Goal: Task Accomplishment & Management: Complete application form

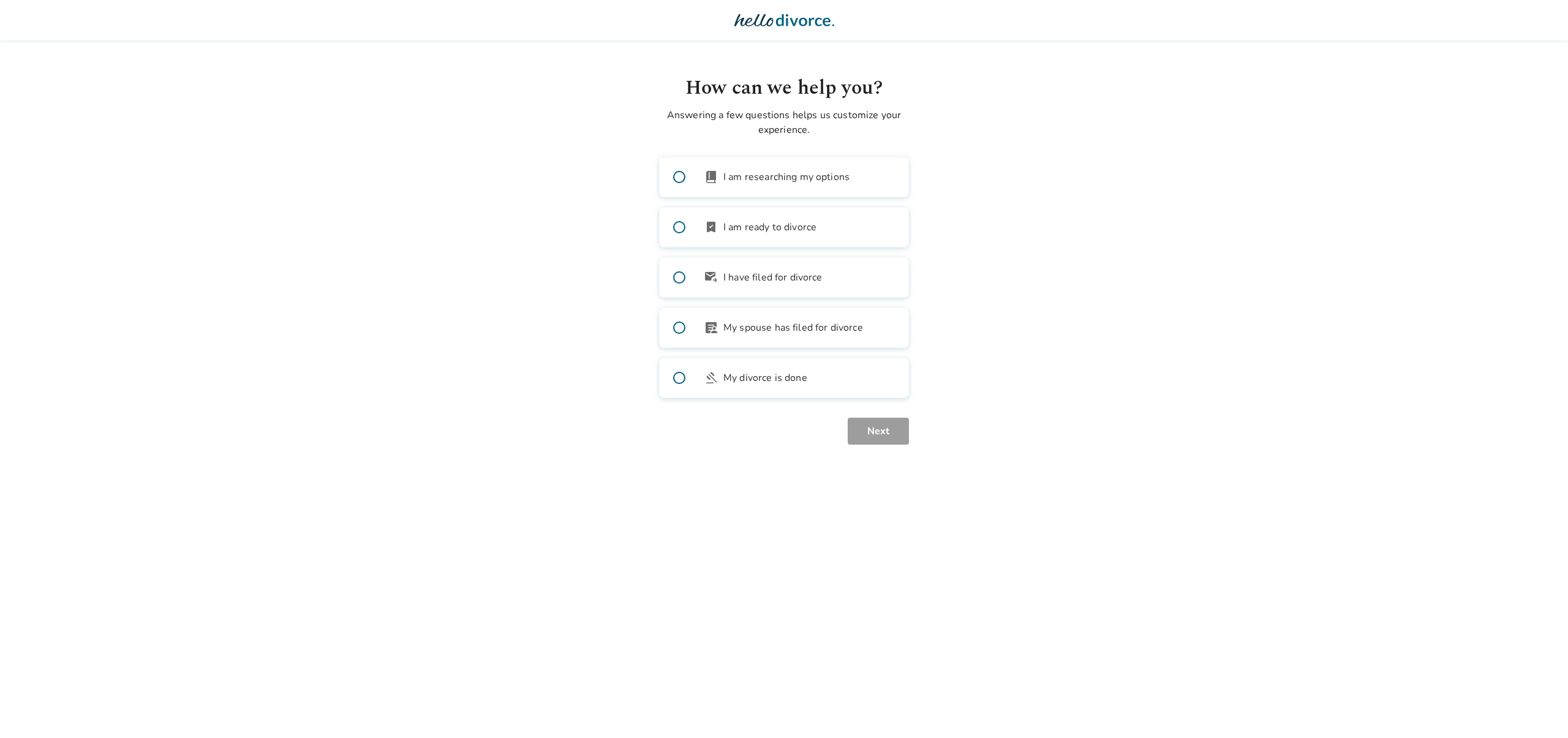
drag, startPoint x: 782, startPoint y: 230, endPoint x: 783, endPoint y: 237, distance: 7.1
click at [782, 230] on span "I am ready to divorce" at bounding box center [770, 227] width 93 height 14
click at [889, 434] on button "Next" at bounding box center [878, 431] width 61 height 27
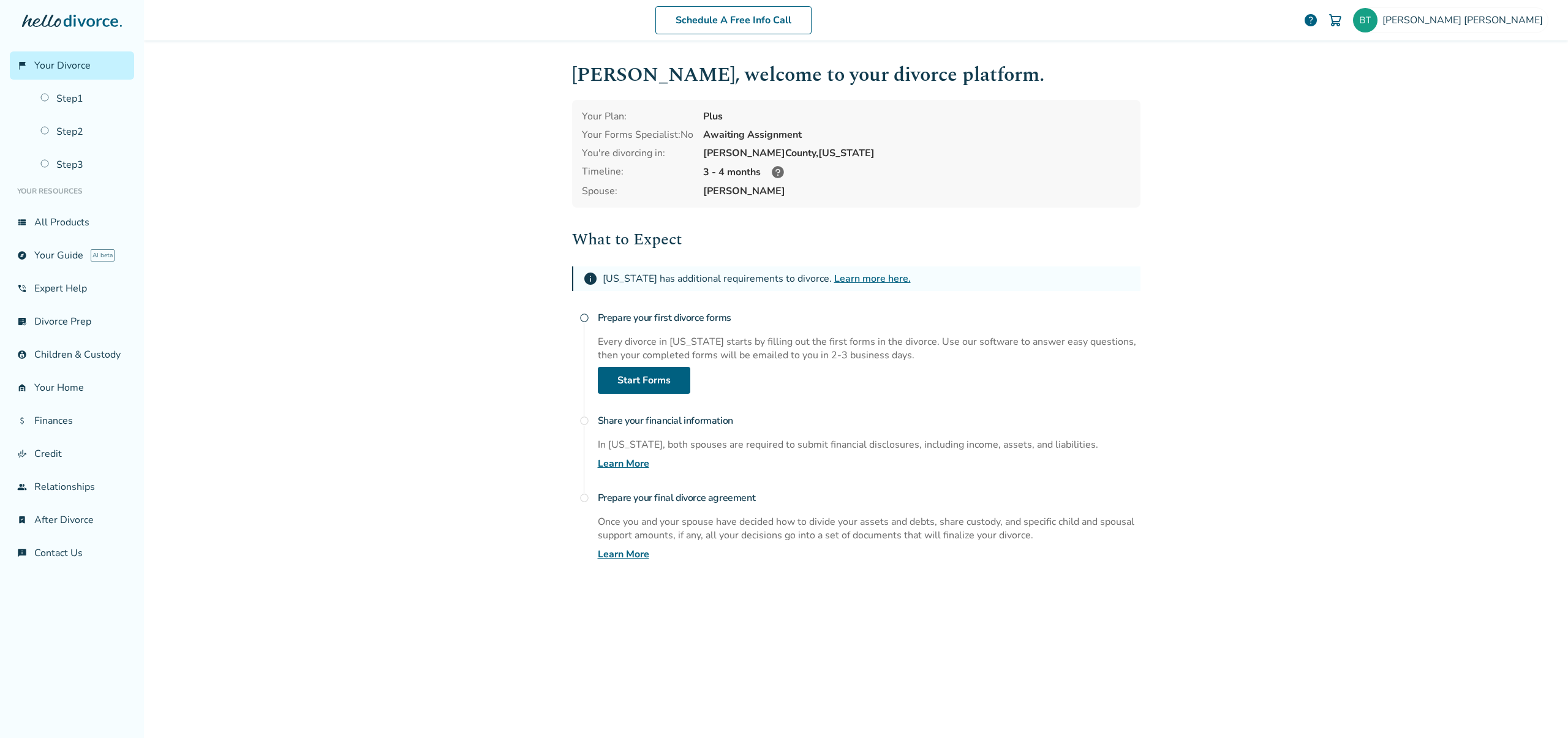
scroll to position [19, 0]
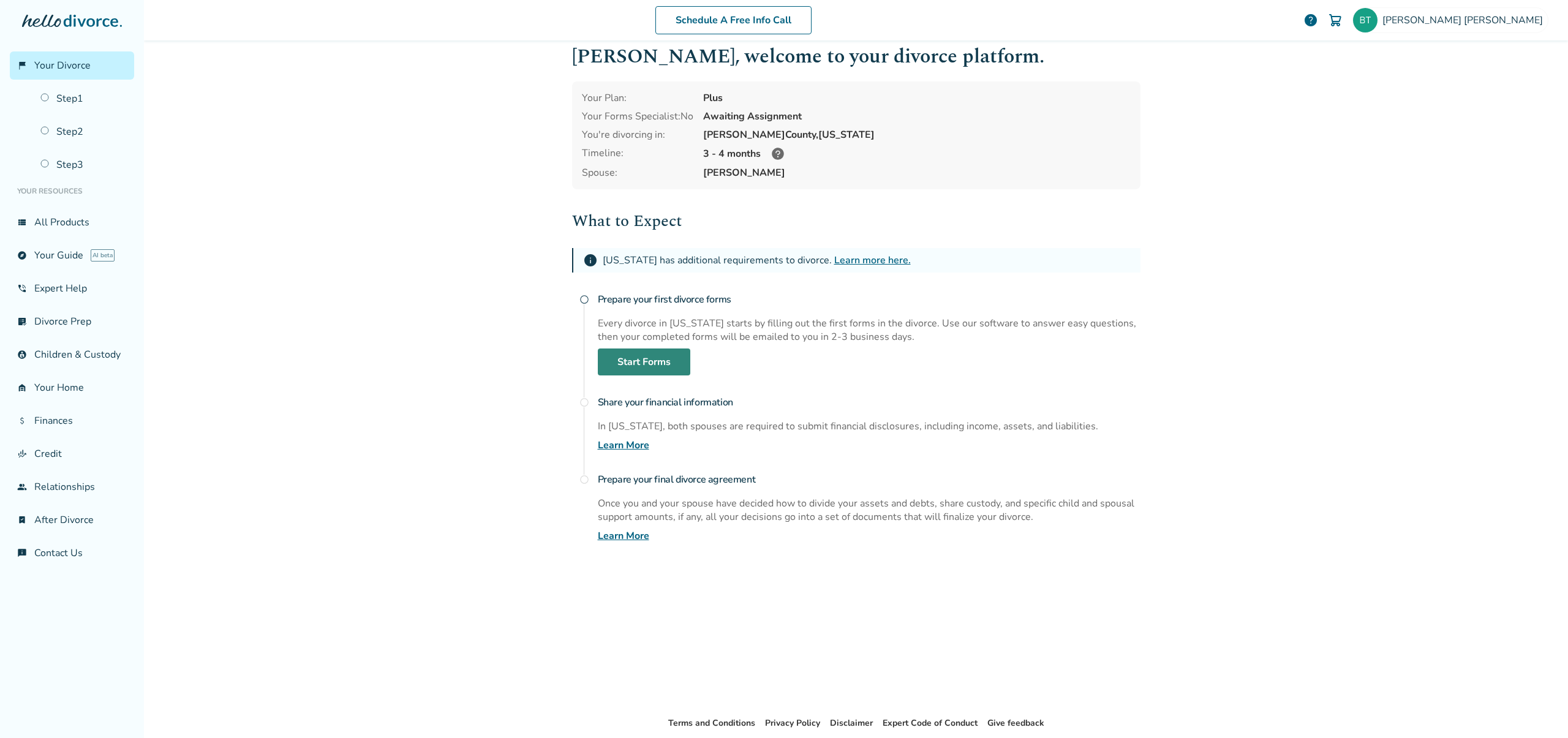
click at [645, 367] on link "Start Forms" at bounding box center [644, 362] width 92 height 27
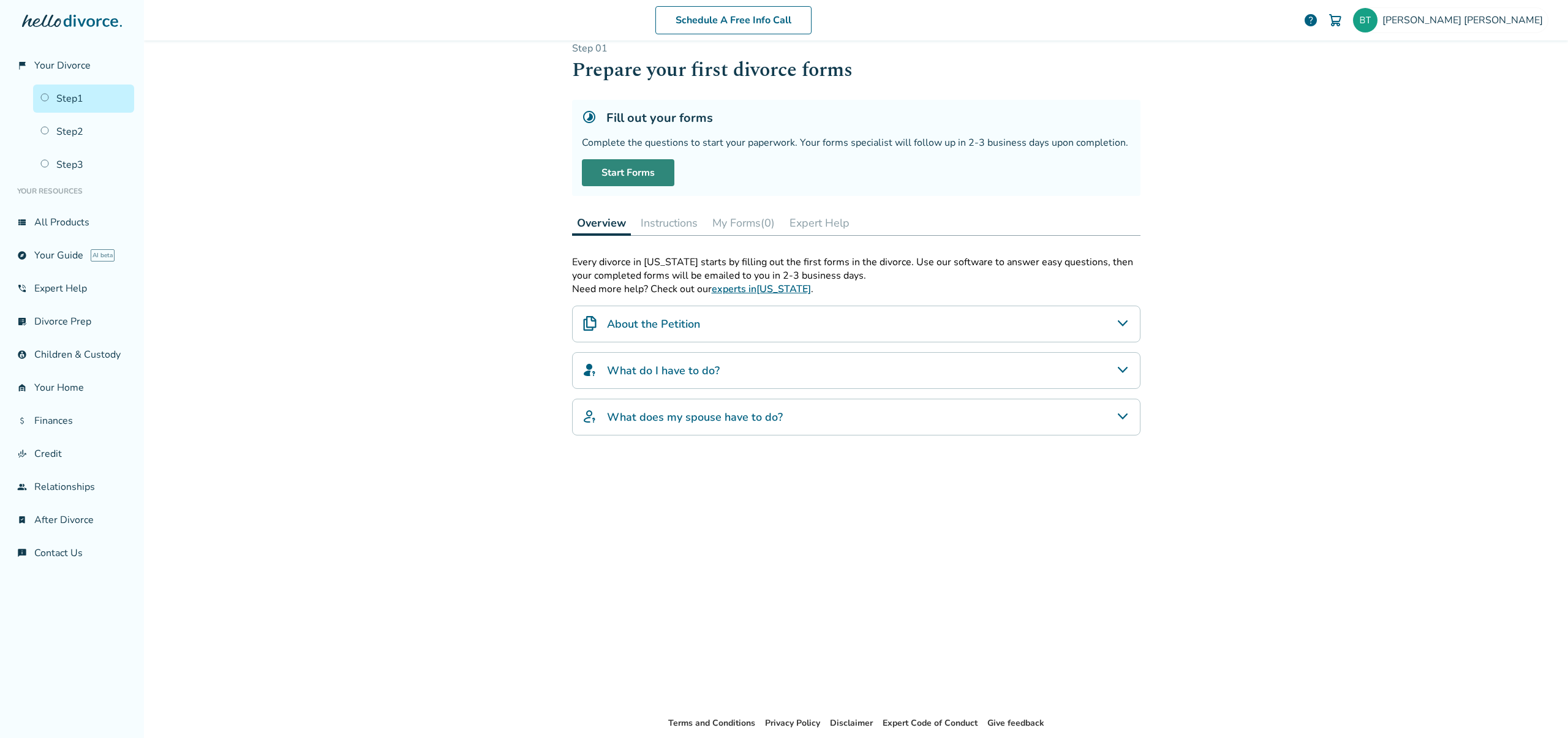
click at [644, 176] on link "Start Forms" at bounding box center [628, 172] width 92 height 27
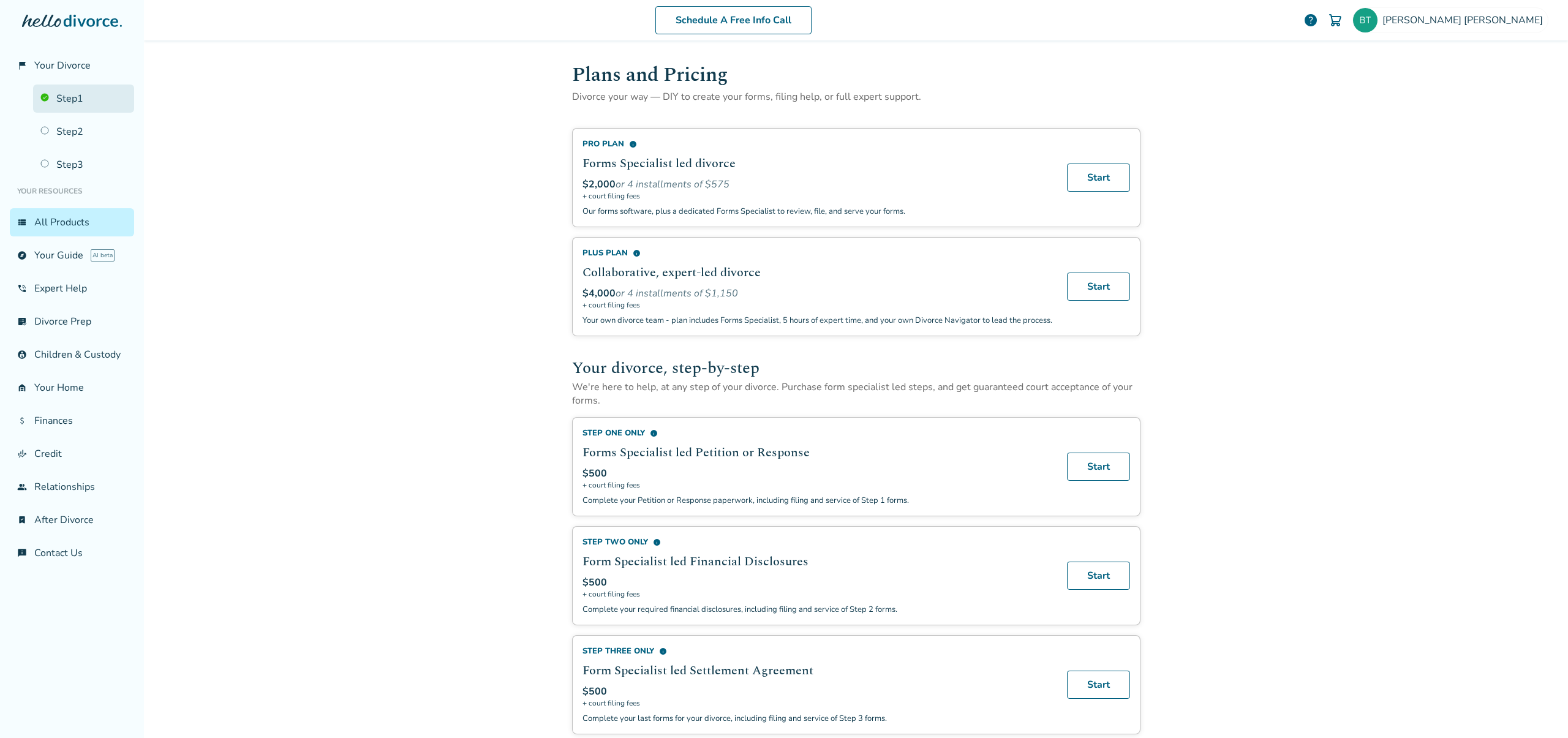
click at [68, 102] on link "Step 1" at bounding box center [83, 98] width 101 height 28
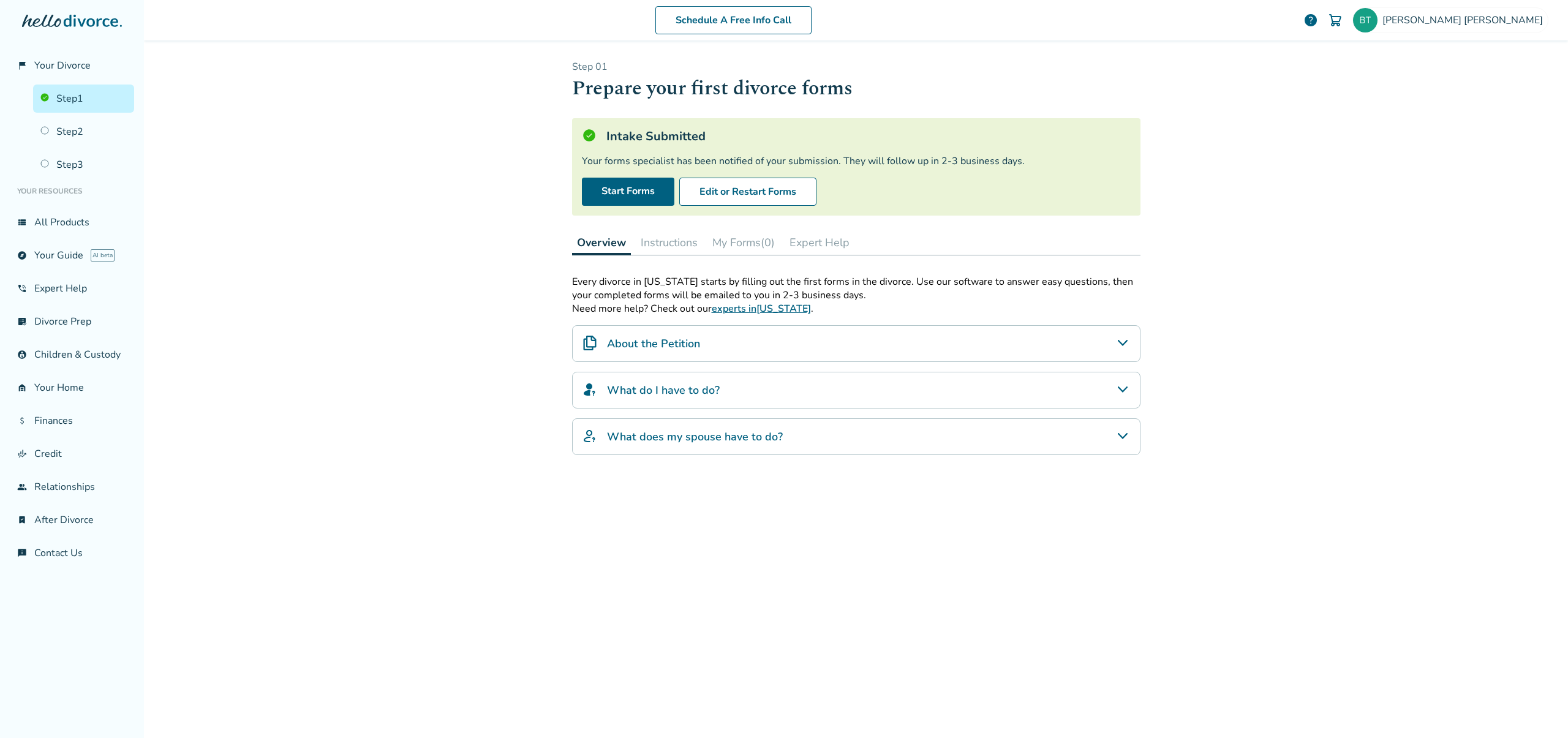
click at [692, 336] on h4 "About the Petition" at bounding box center [654, 343] width 93 height 16
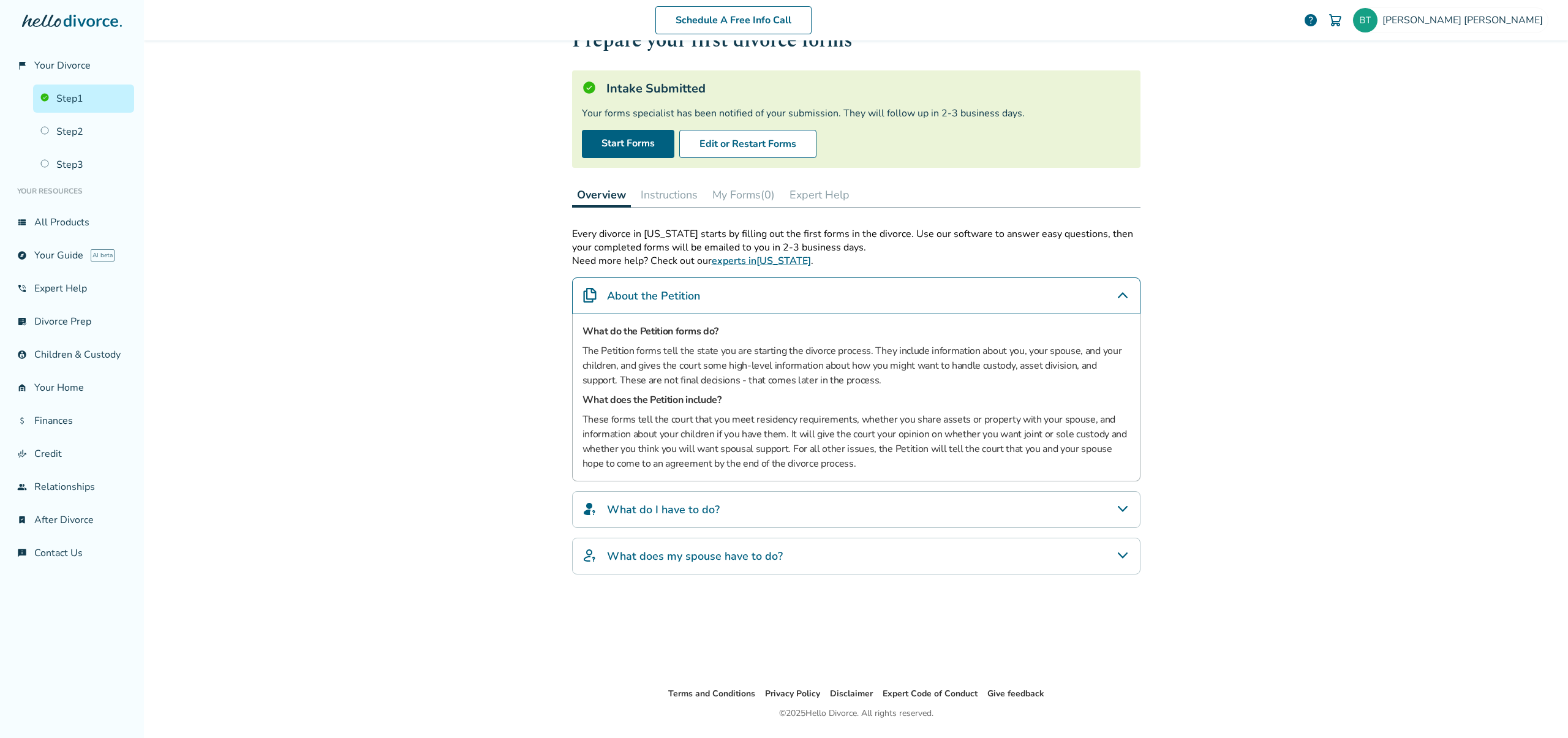
scroll to position [54, 0]
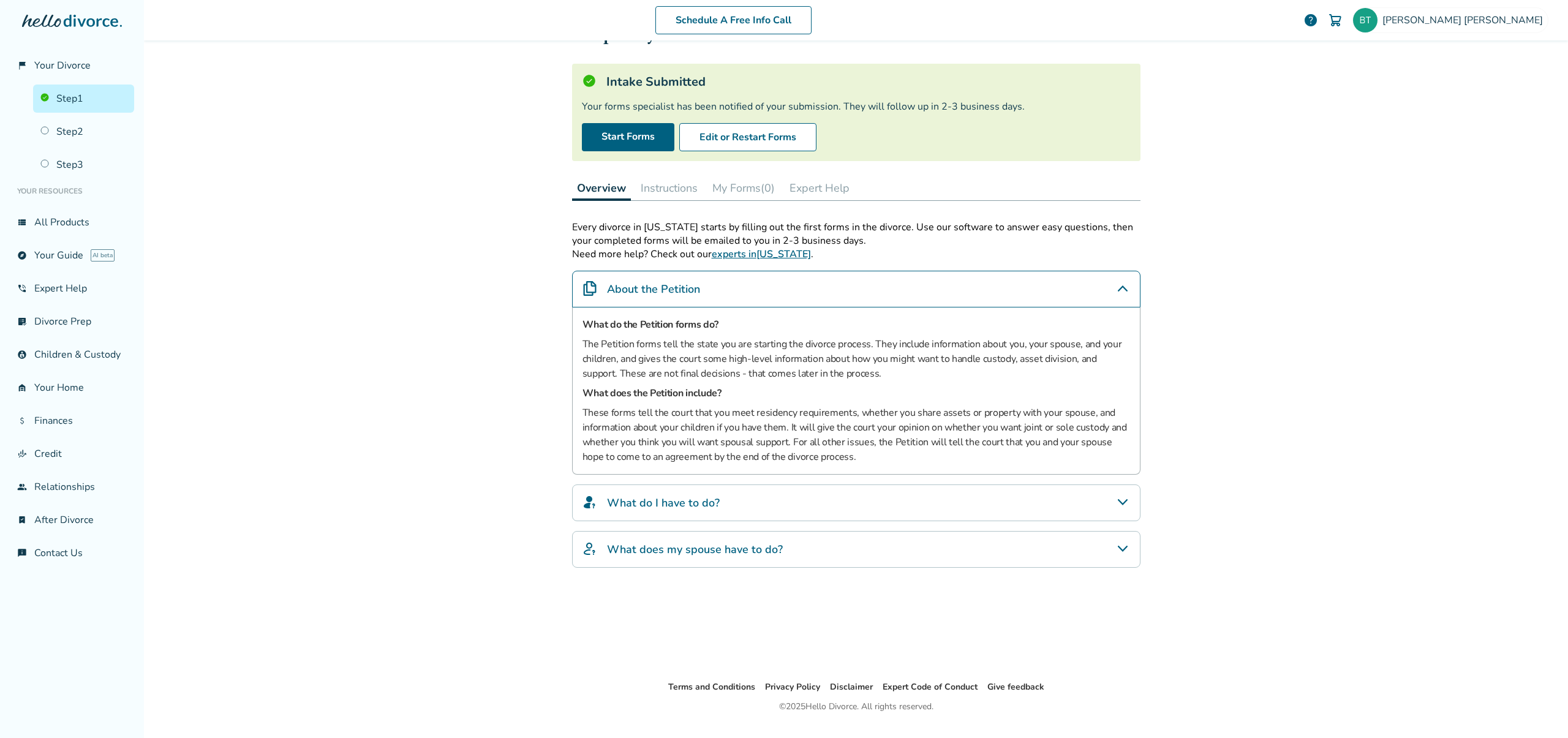
click at [959, 500] on div "What do I have to do?" at bounding box center [856, 502] width 568 height 36
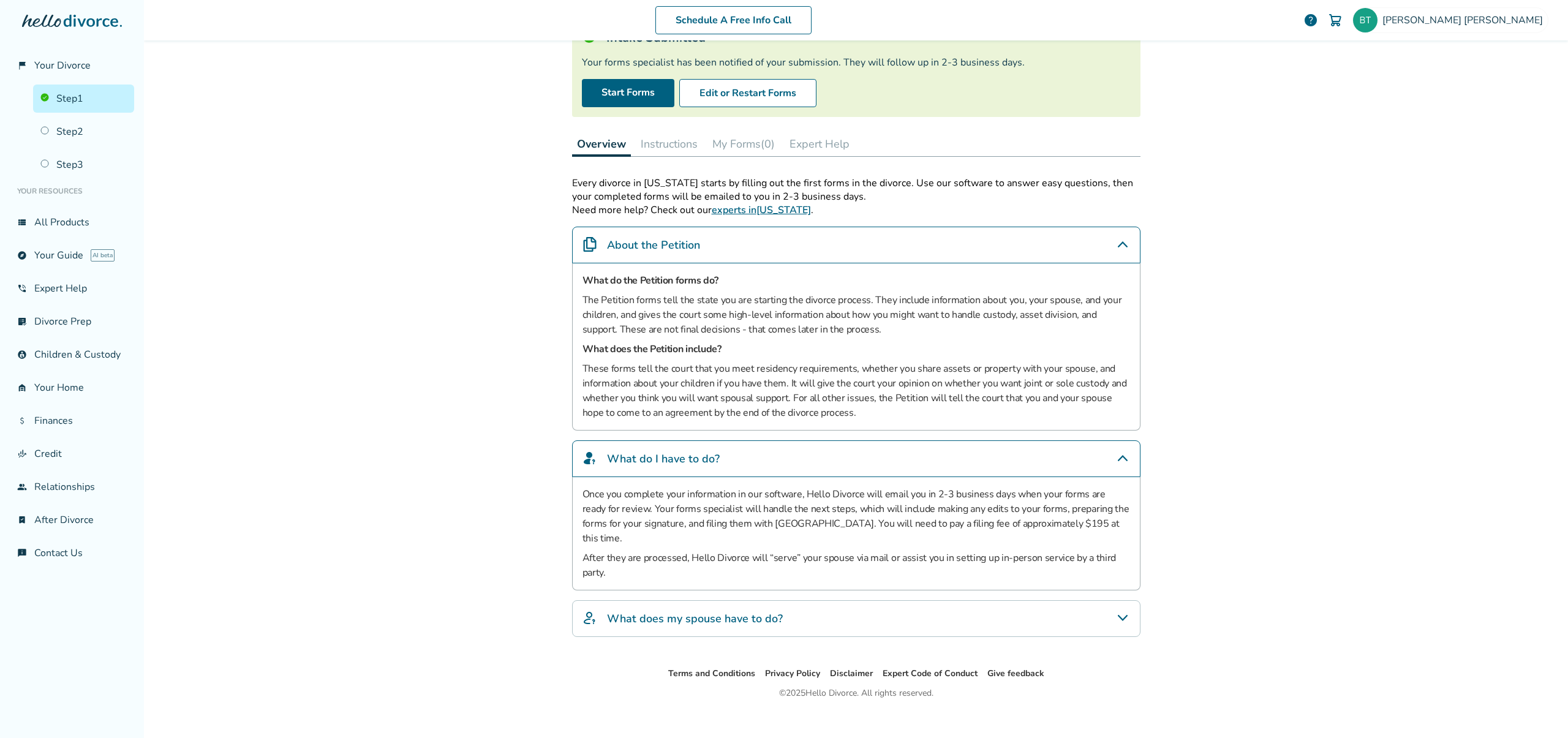
scroll to position [98, 0]
click at [967, 600] on div "What does my spouse have to do?" at bounding box center [856, 618] width 568 height 36
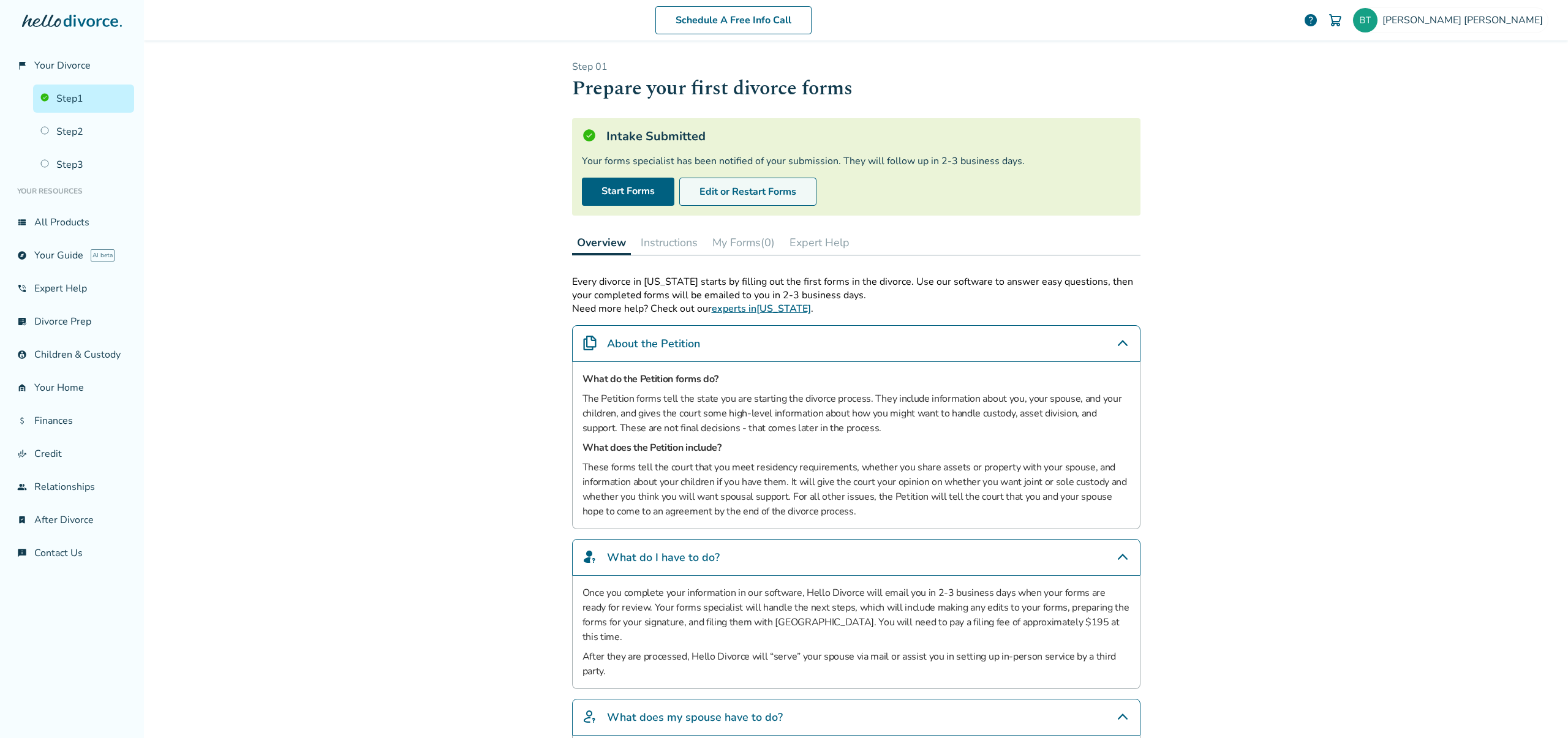
scroll to position [0, 0]
click at [740, 190] on button "Edit or Restart Forms" at bounding box center [748, 191] width 137 height 28
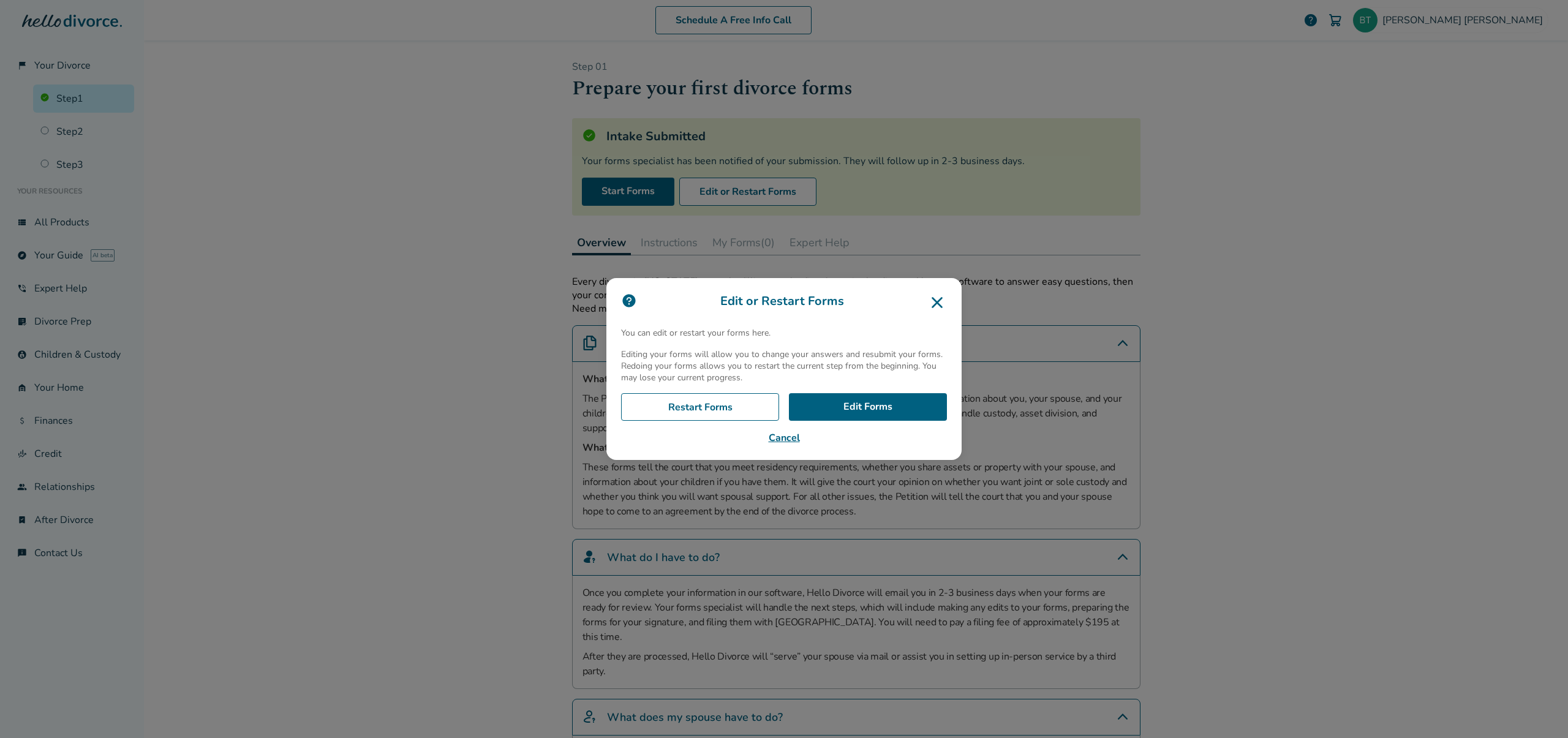
click at [939, 303] on icon at bounding box center [936, 302] width 11 height 11
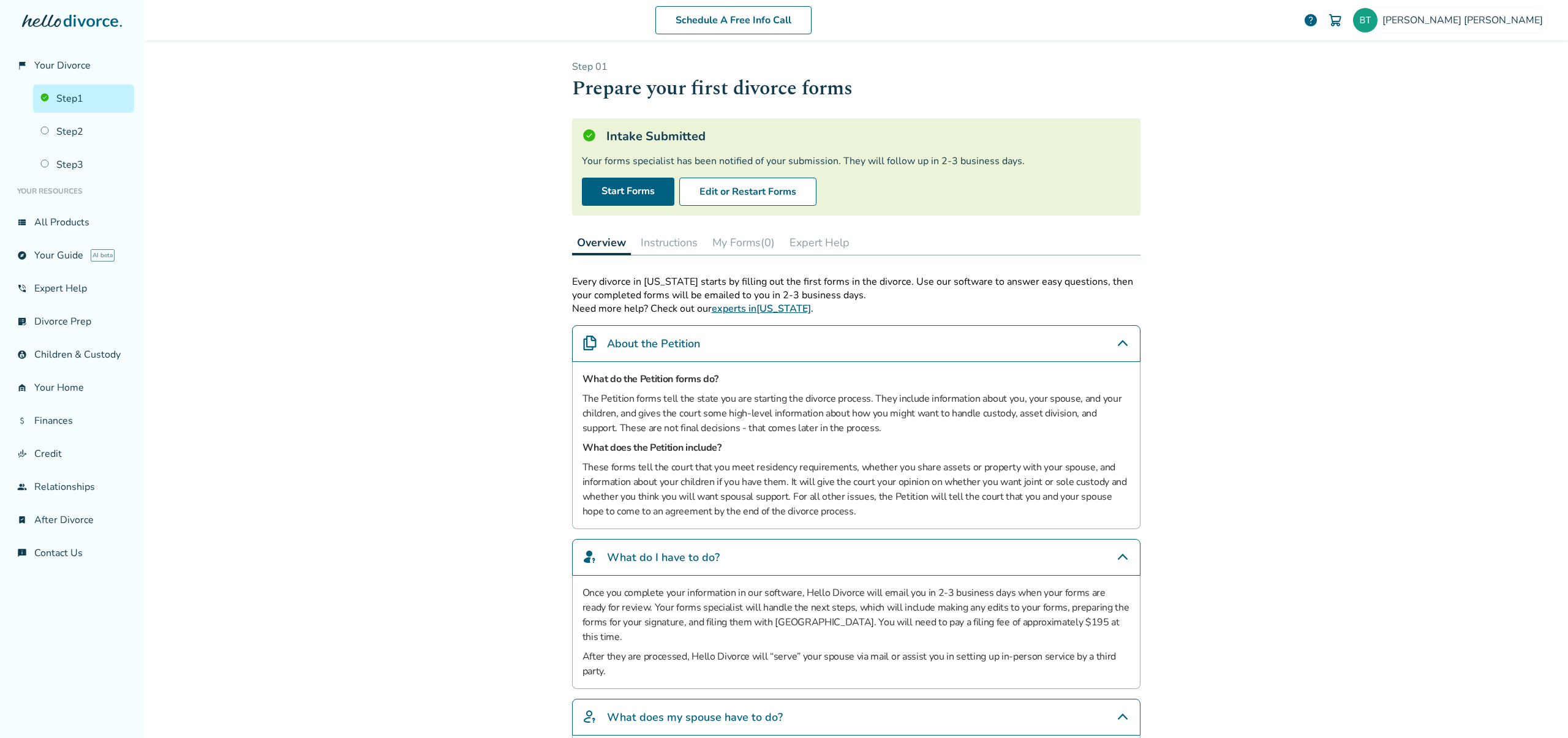
click at [687, 243] on button "Instructions" at bounding box center [669, 242] width 67 height 25
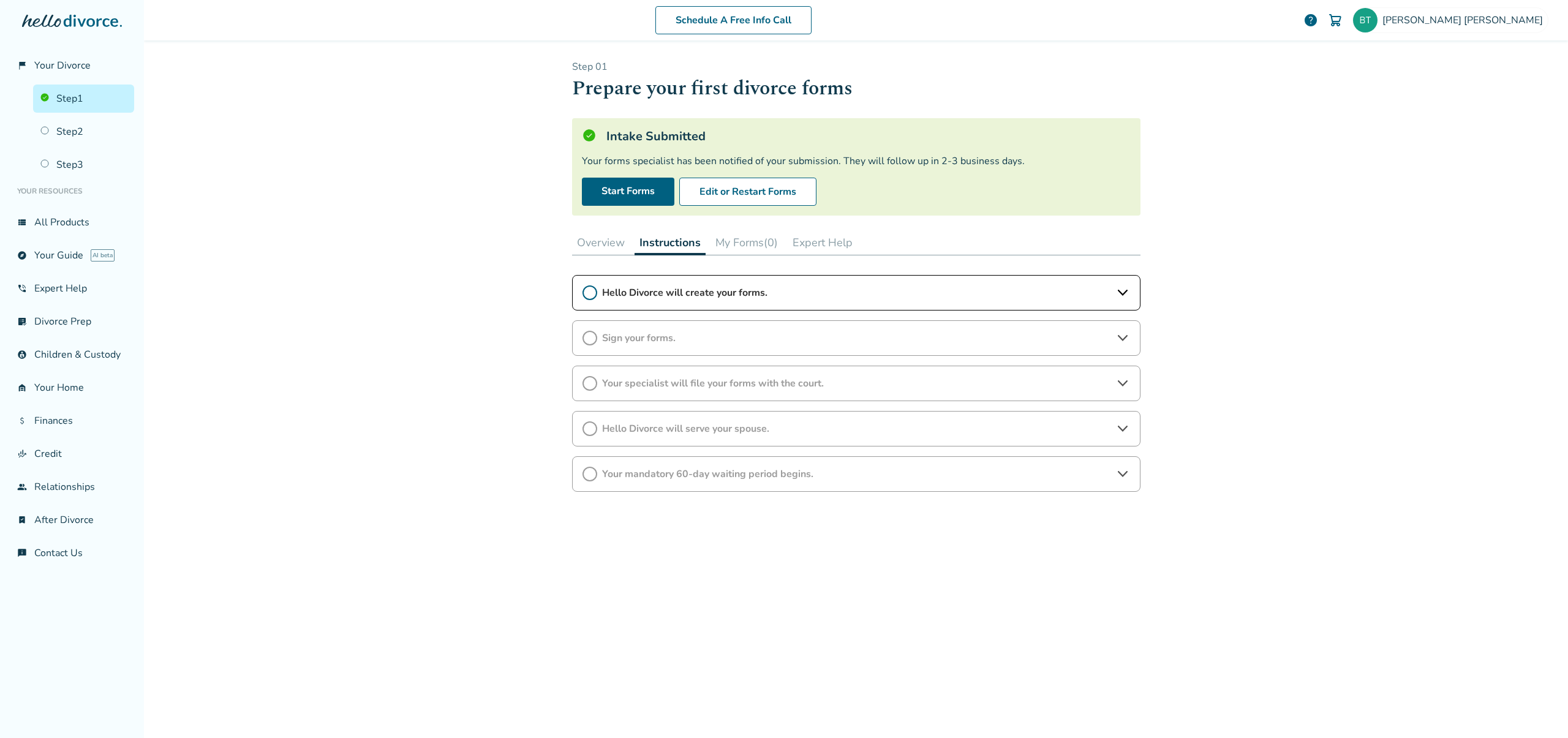
click at [778, 295] on span "Hello Divorce will create your forms." at bounding box center [856, 292] width 508 height 14
click at [789, 366] on span "Sign your forms." at bounding box center [856, 373] width 508 height 14
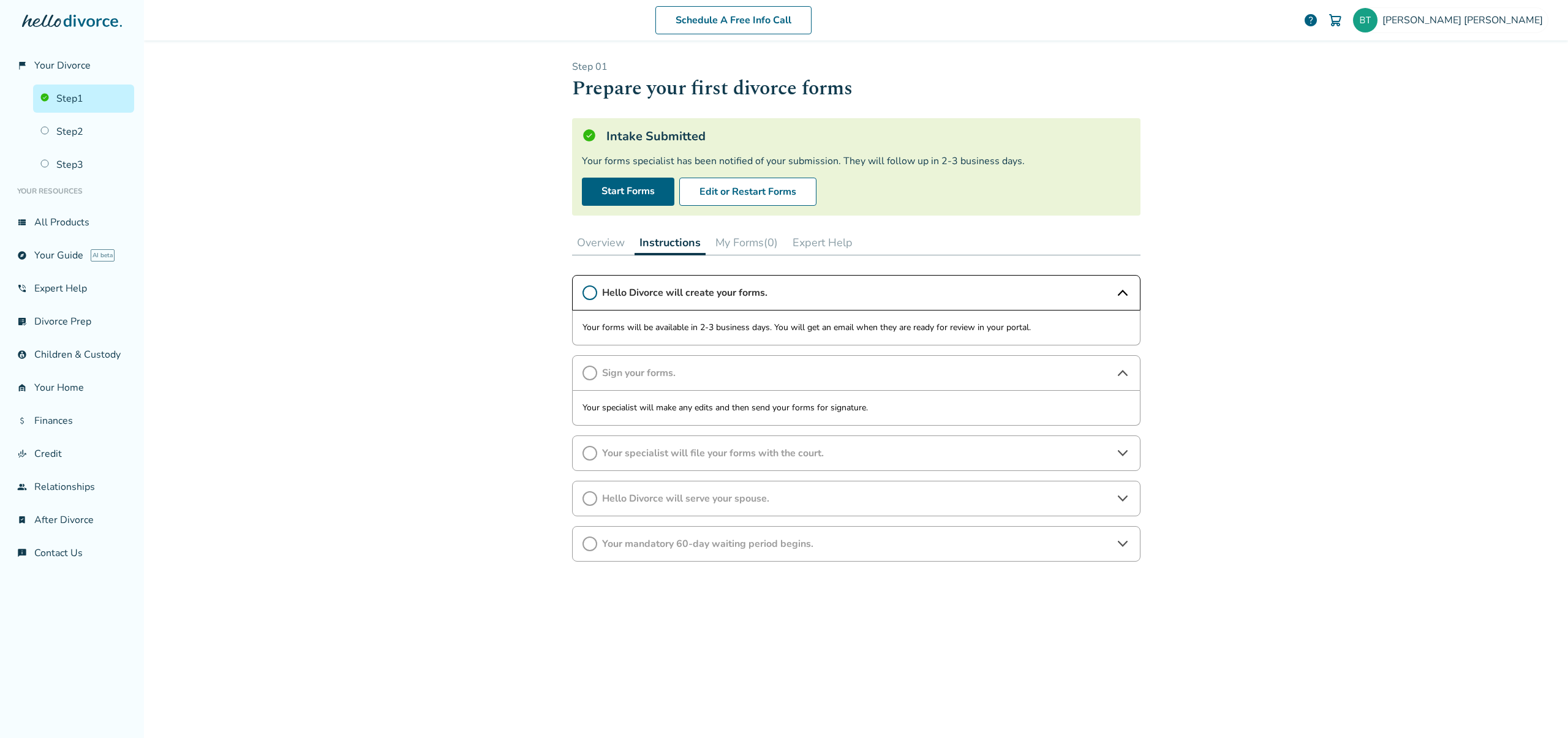
click at [798, 452] on span "Your specialist will file your forms with the court." at bounding box center [856, 453] width 508 height 14
click at [809, 524] on div "Hello Divorce will serve your spouse." at bounding box center [856, 533] width 568 height 36
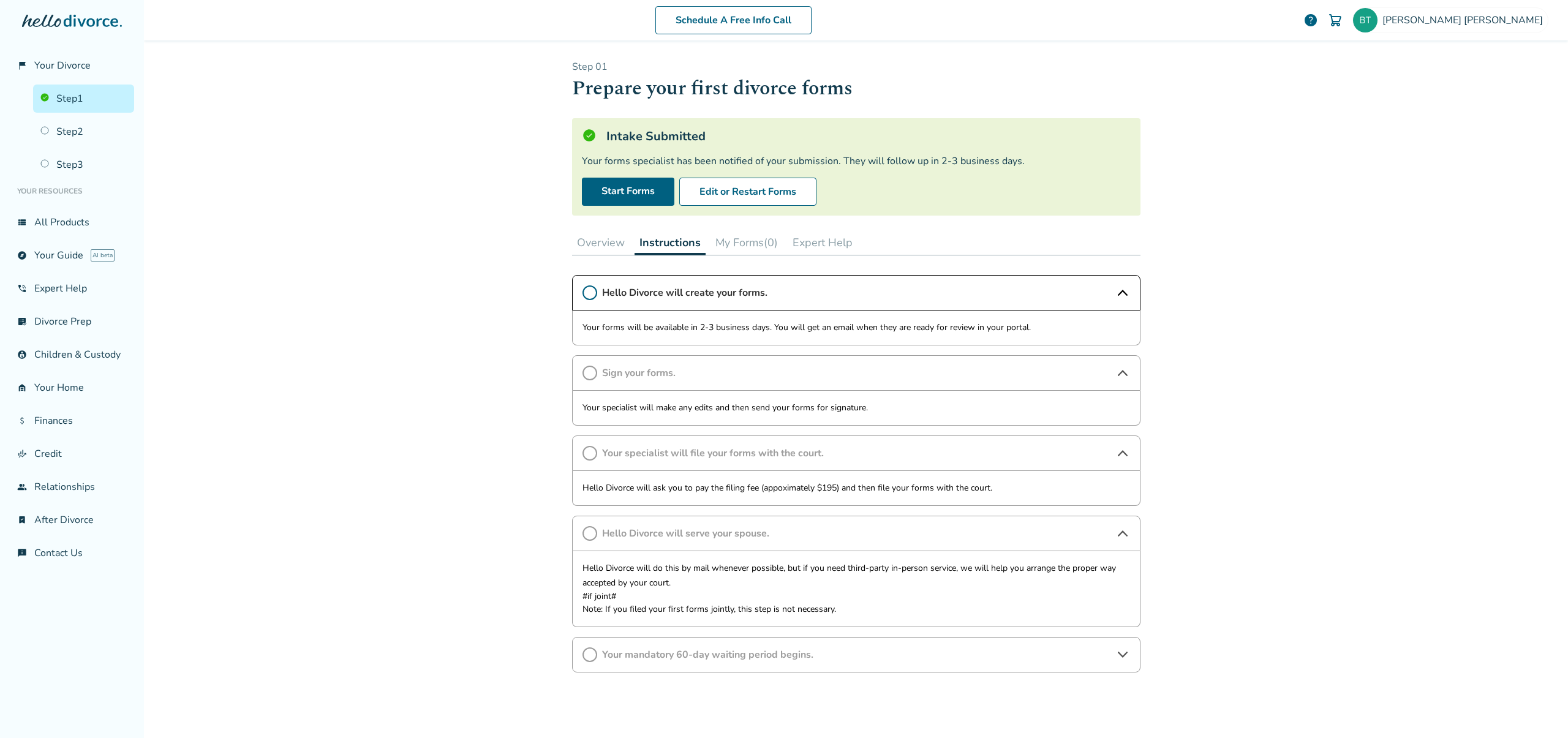
click at [931, 653] on span "Your mandatory 60-day waiting period begins." at bounding box center [856, 654] width 508 height 14
click at [808, 237] on button "Expert Help" at bounding box center [822, 242] width 70 height 25
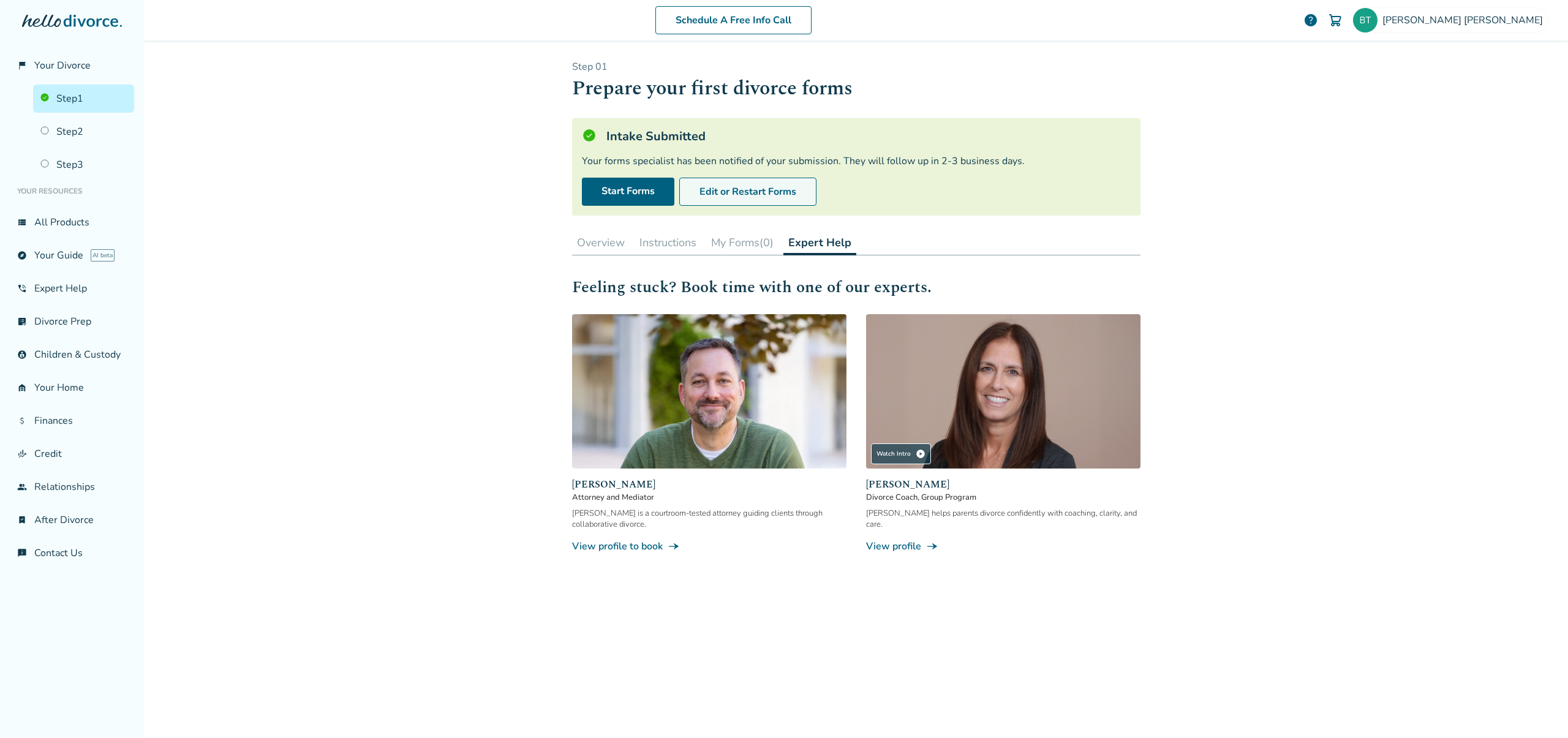
click at [756, 196] on button "Edit or Restart Forms" at bounding box center [748, 191] width 137 height 28
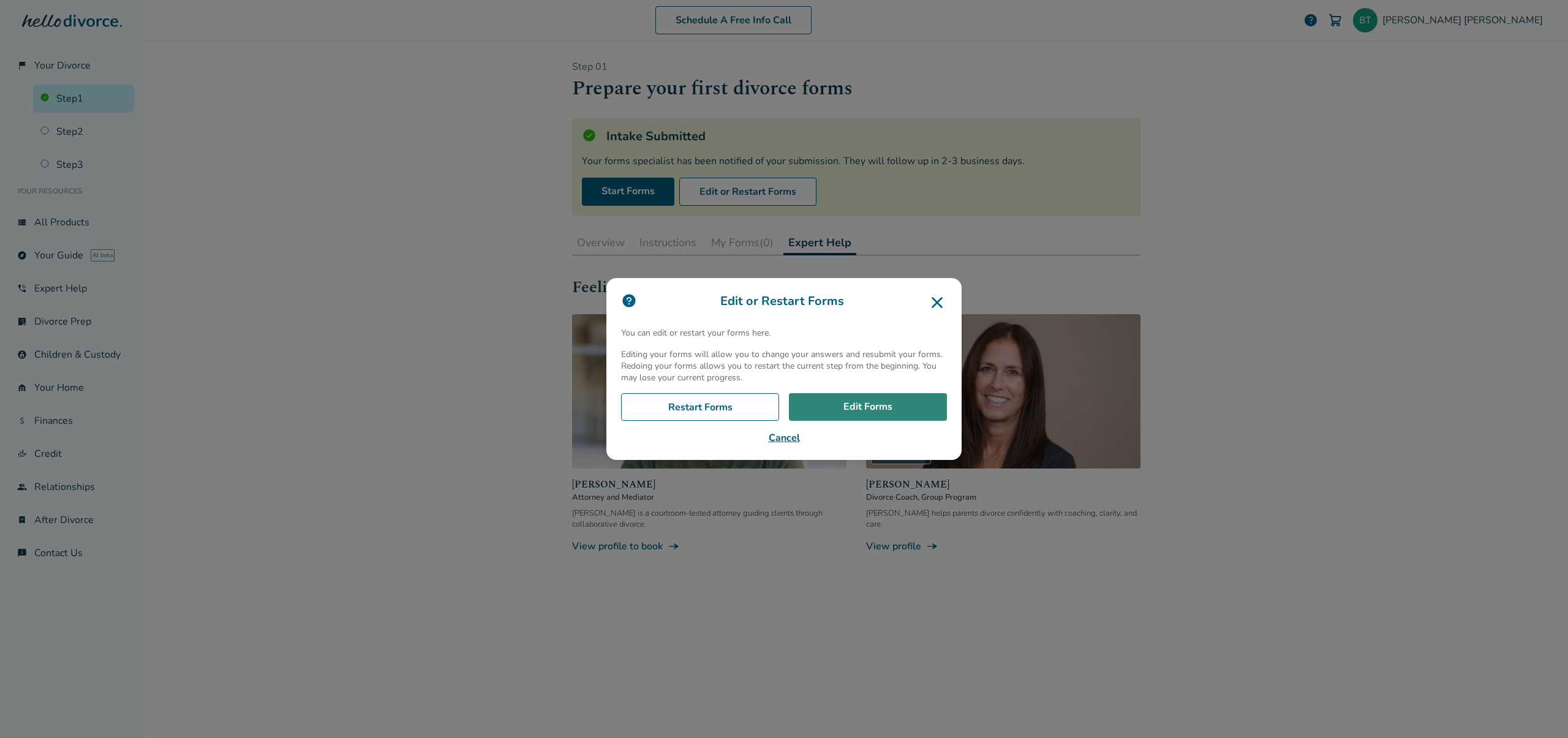
click at [814, 400] on link "Edit Forms" at bounding box center [868, 407] width 158 height 28
click at [940, 298] on icon at bounding box center [936, 302] width 11 height 11
